Goal: Task Accomplishment & Management: Manage account settings

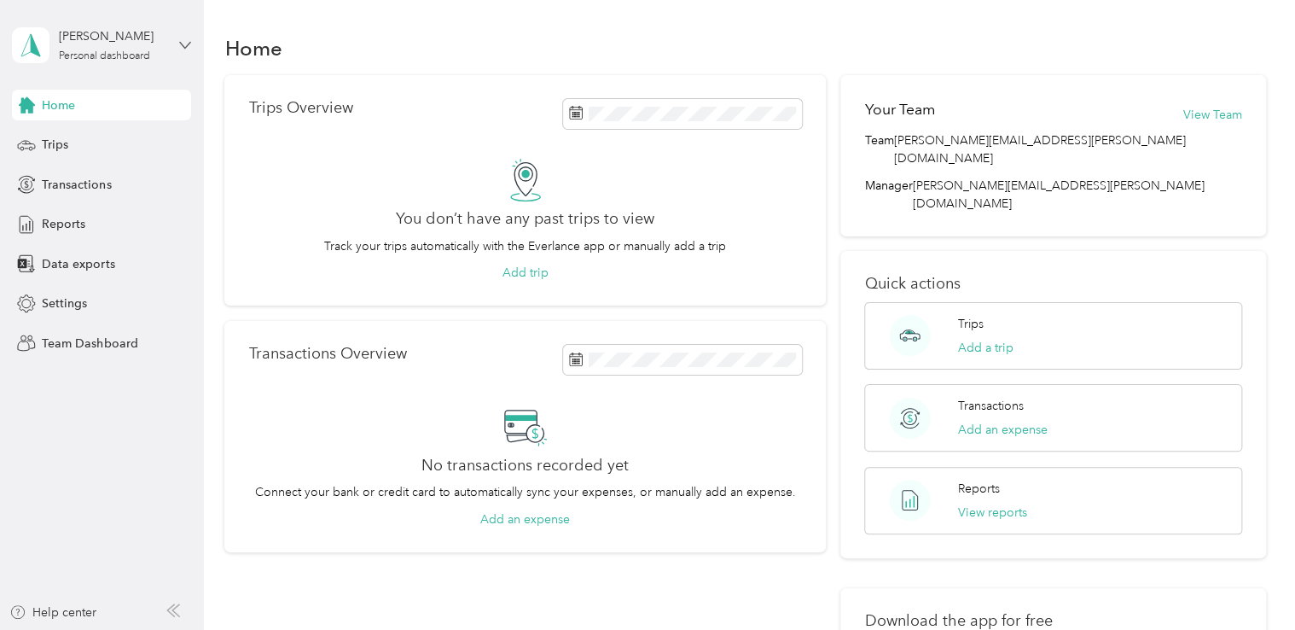
click at [185, 44] on icon at bounding box center [185, 45] width 12 height 12
click at [130, 142] on div "Team dashboard" at bounding box center [289, 140] width 528 height 30
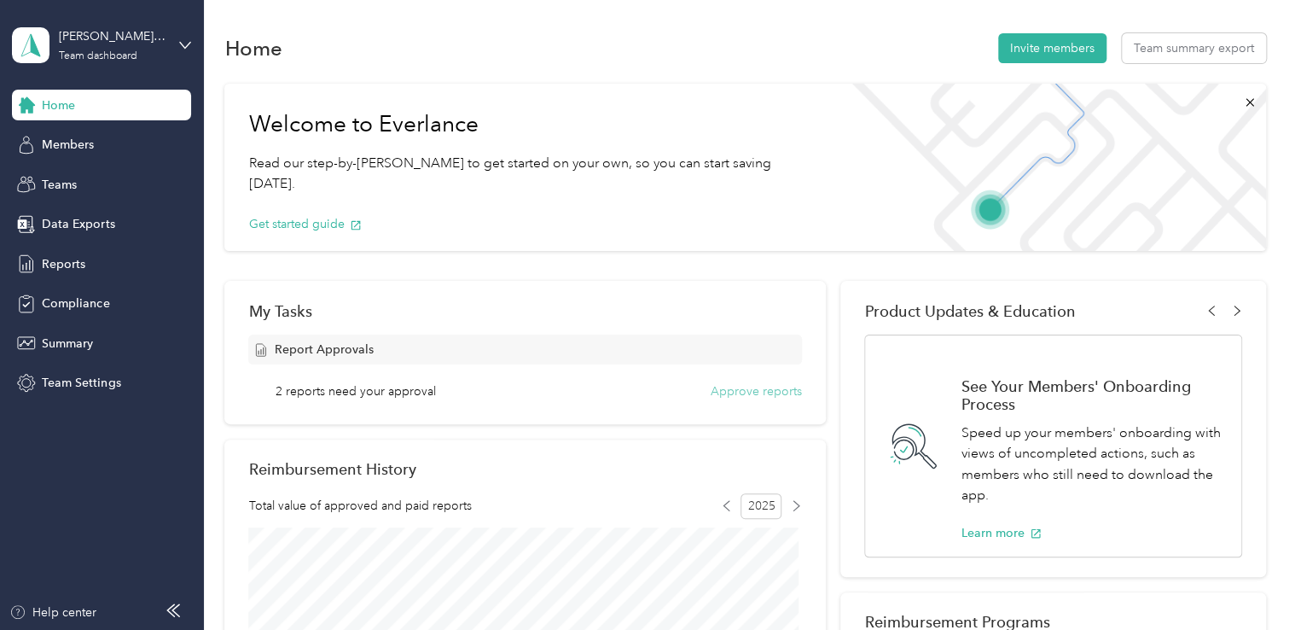
click at [761, 393] on button "Approve reports" at bounding box center [756, 391] width 91 height 18
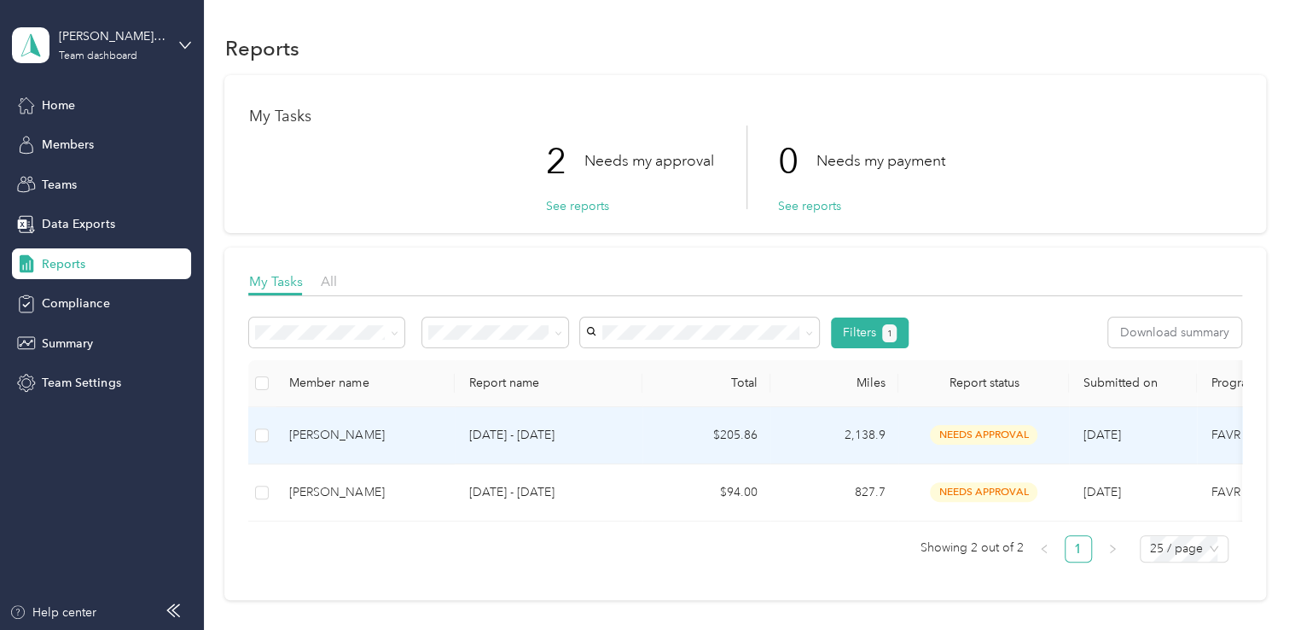
click at [666, 439] on td "$205.86" at bounding box center [706, 435] width 128 height 57
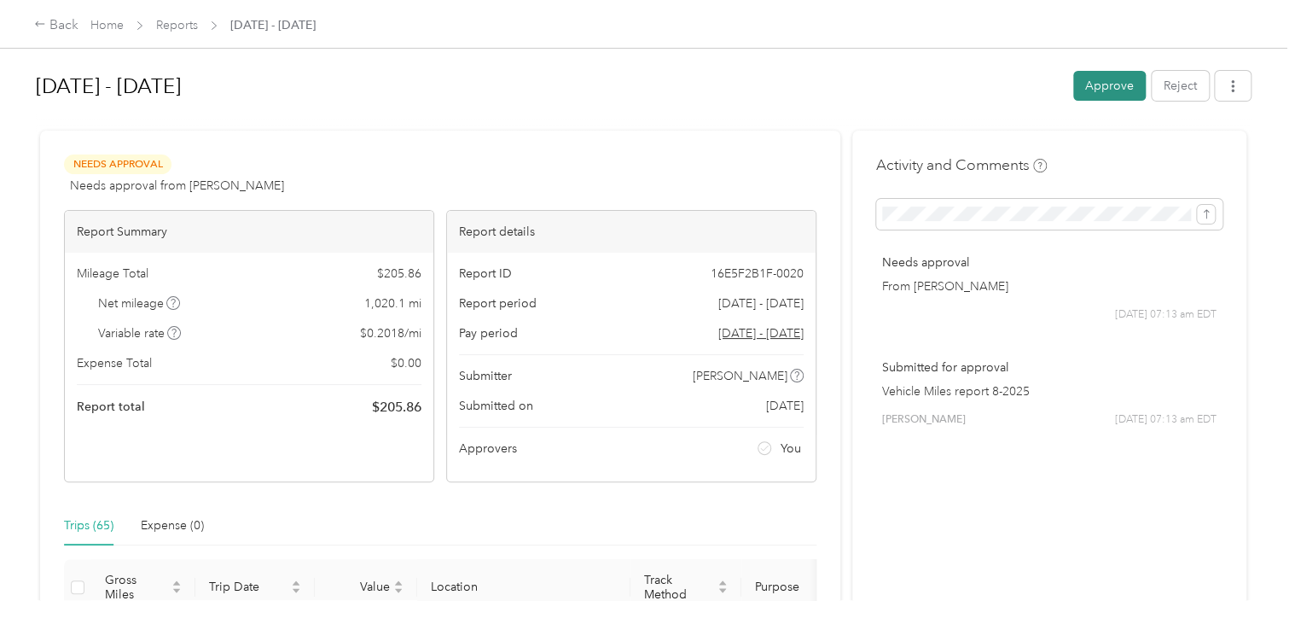
click at [1094, 91] on button "Approve" at bounding box center [1109, 86] width 73 height 30
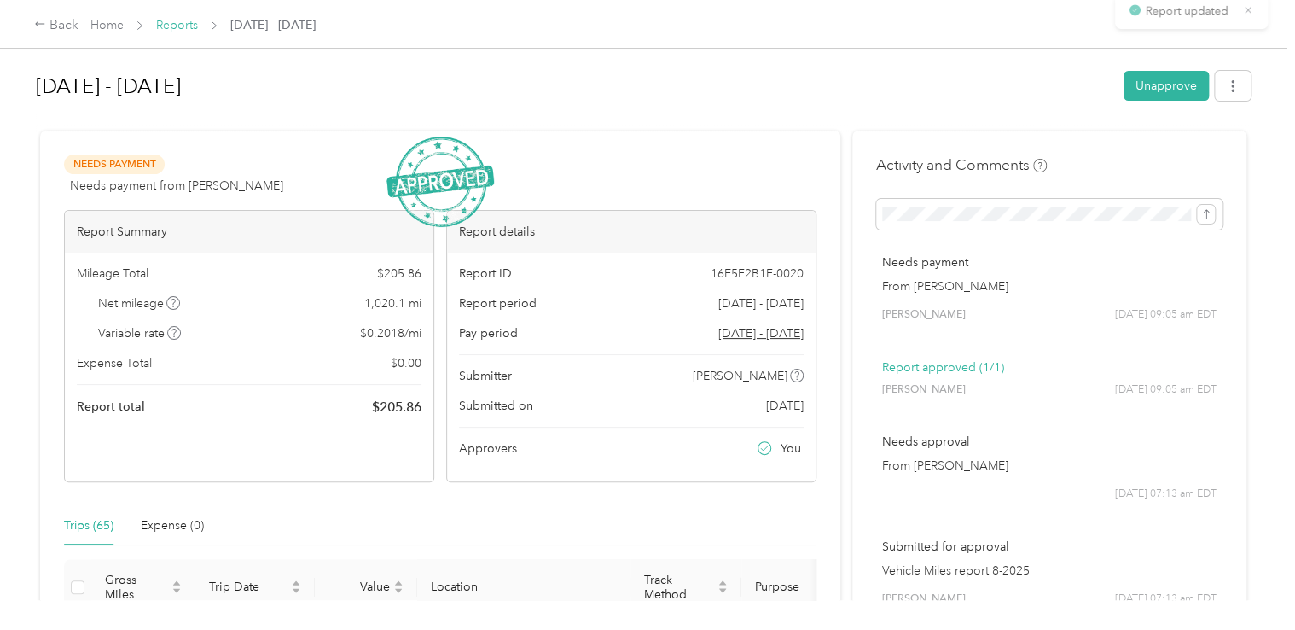
click at [187, 21] on link "Reports" at bounding box center [177, 25] width 42 height 15
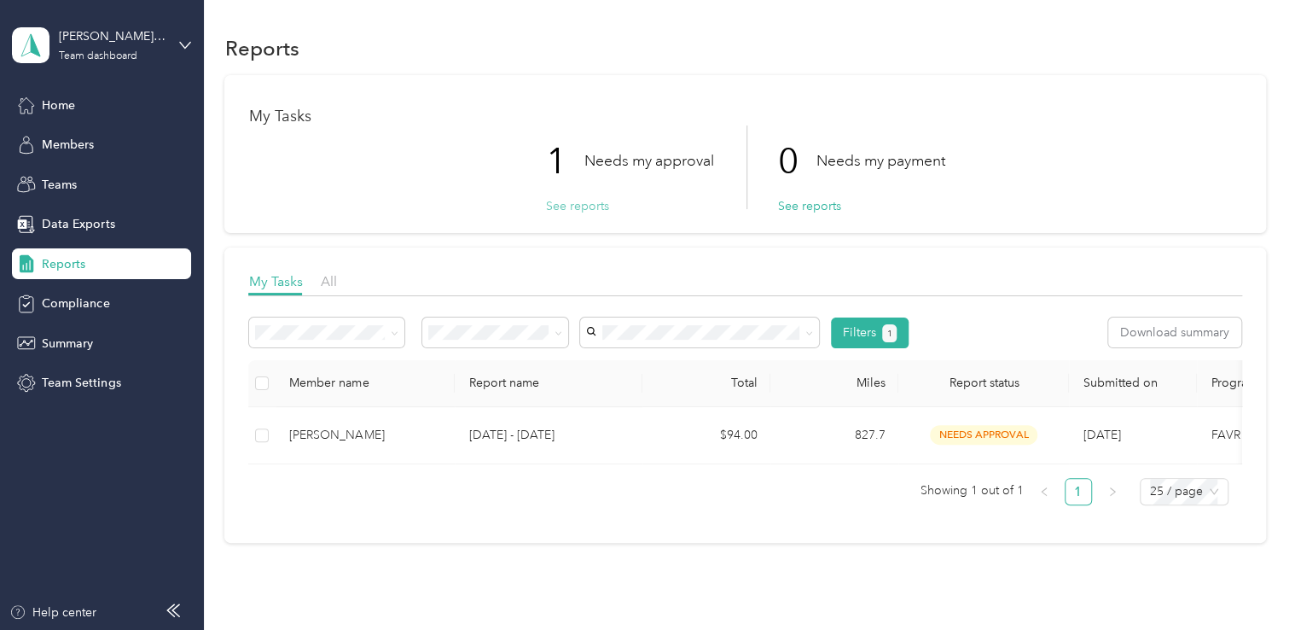
click at [562, 209] on button "See reports" at bounding box center [576, 206] width 63 height 18
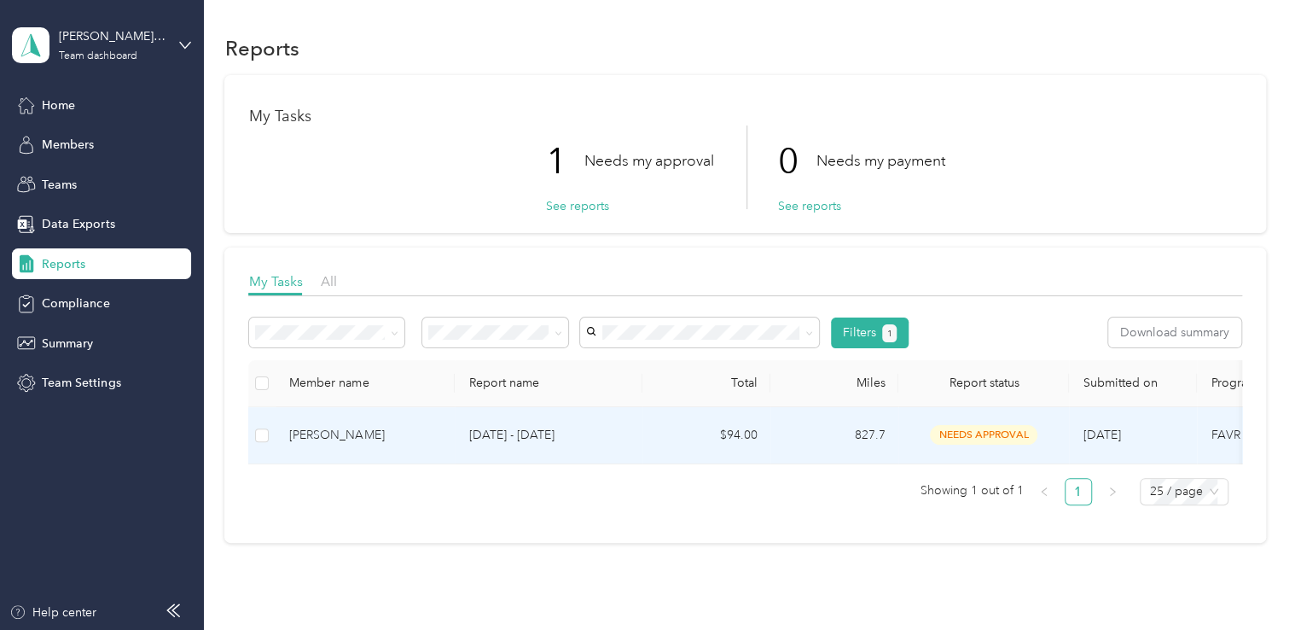
click at [624, 433] on p "[DATE] - [DATE]" at bounding box center [548, 435] width 160 height 19
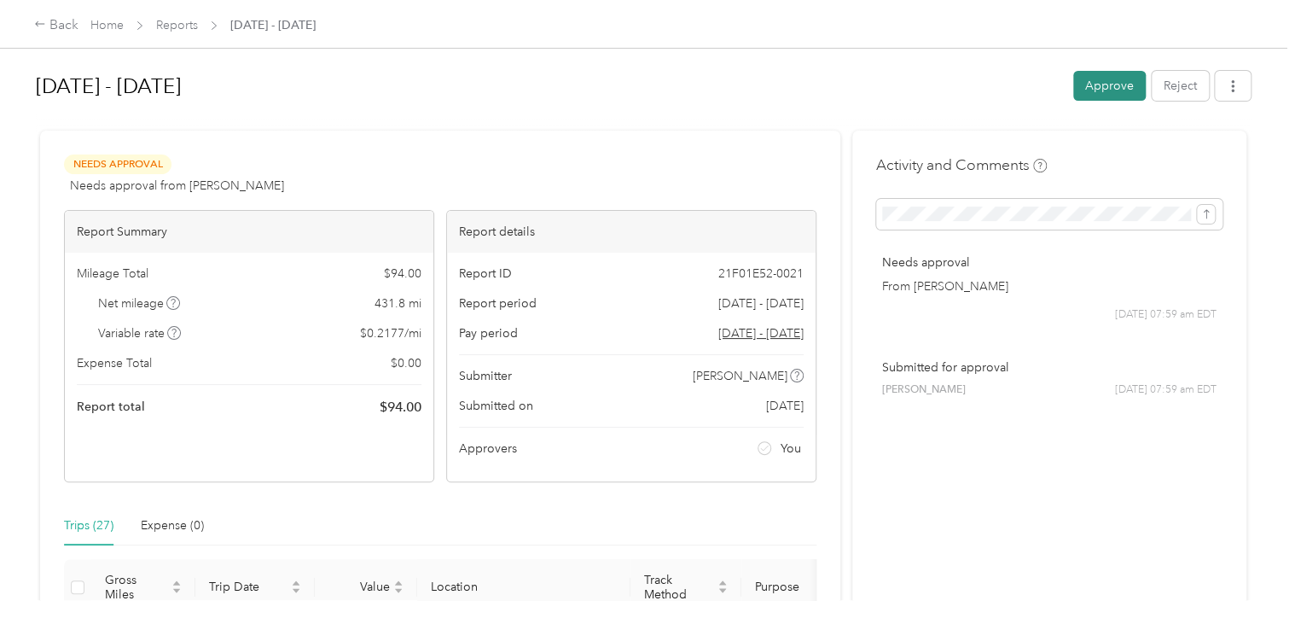
click at [1100, 83] on button "Approve" at bounding box center [1109, 86] width 73 height 30
